Goal: Check status: Check status

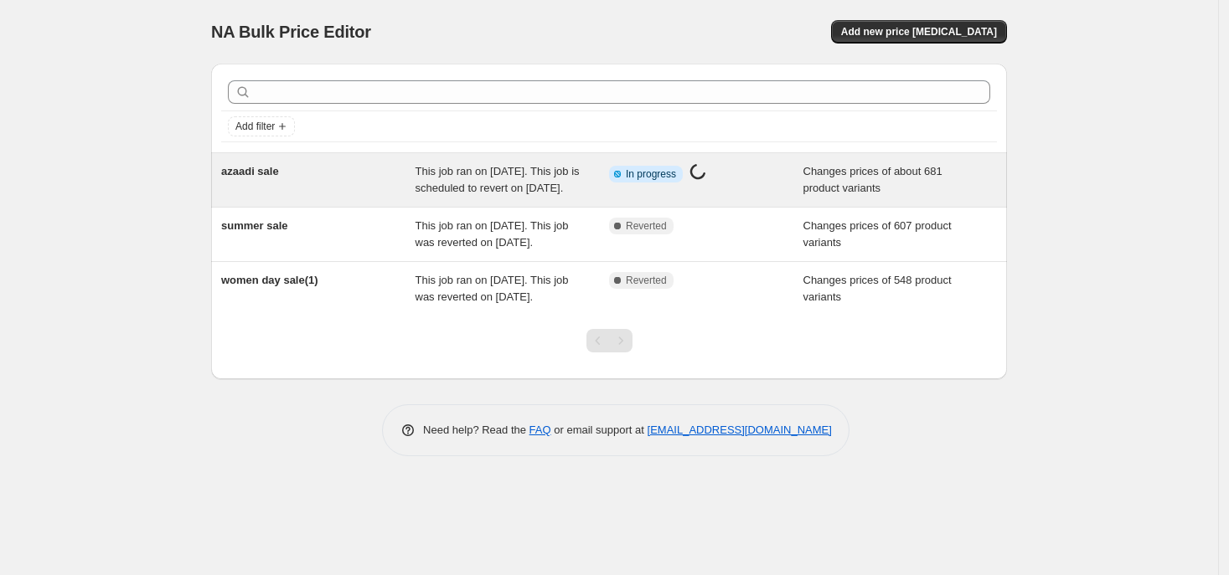
click at [684, 191] on div "Info Partially complete In progress Price [MEDICAL_DATA] in progress..." at bounding box center [706, 179] width 194 height 33
